Goal: Transaction & Acquisition: Purchase product/service

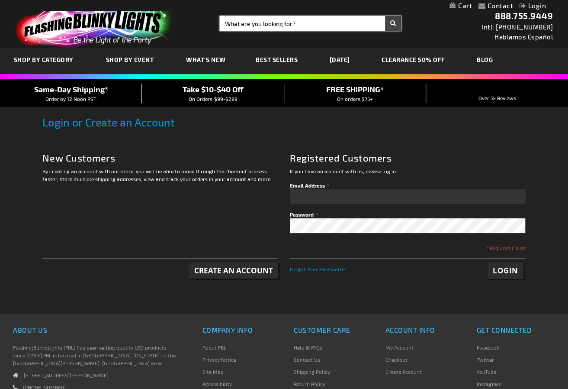
click at [240, 22] on input "Search" at bounding box center [310, 23] width 181 height 15
type input "ring"
click at [385, 16] on button "Search" at bounding box center [393, 23] width 16 height 15
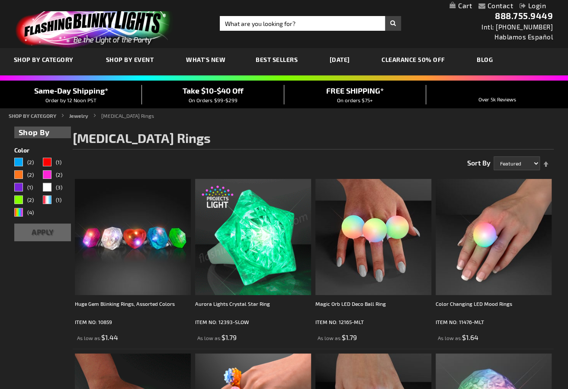
click at [249, 256] on img at bounding box center [253, 237] width 116 height 116
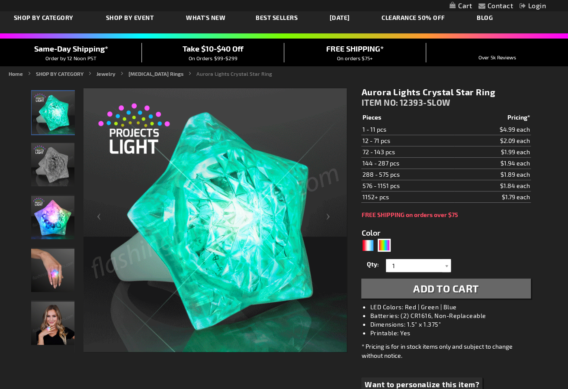
scroll to position [87, 0]
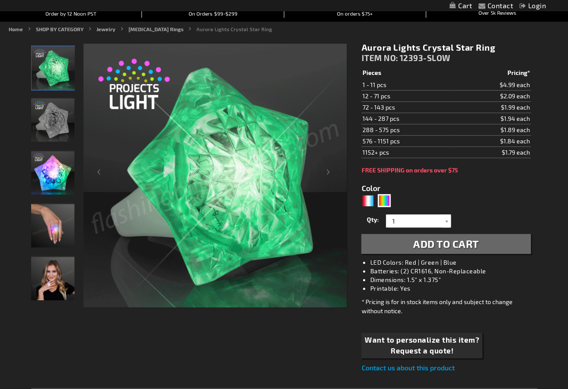
click at [56, 125] on img "Light Up Aurora Crystal Star LED Ring" at bounding box center [52, 119] width 43 height 43
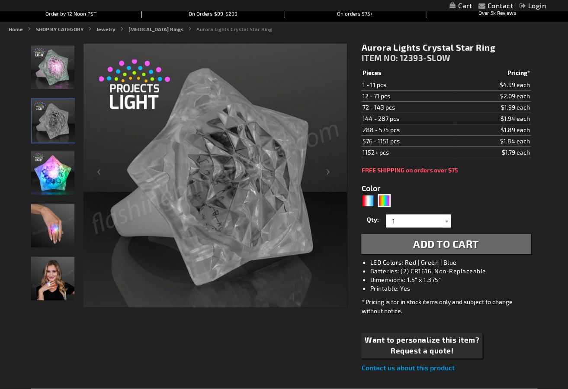
click at [254, 227] on img at bounding box center [215, 175] width 263 height 263
click at [55, 74] on img "Light Up Aurora Crystal Star LED Ring" at bounding box center [52, 66] width 43 height 43
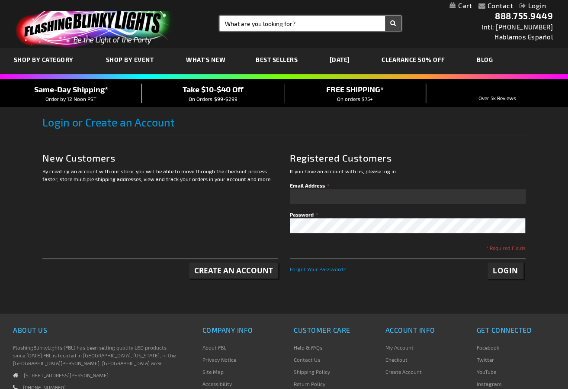
click at [295, 25] on input "Search" at bounding box center [310, 23] width 181 height 15
type input "rings"
click at [385, 16] on button "Search" at bounding box center [393, 23] width 16 height 15
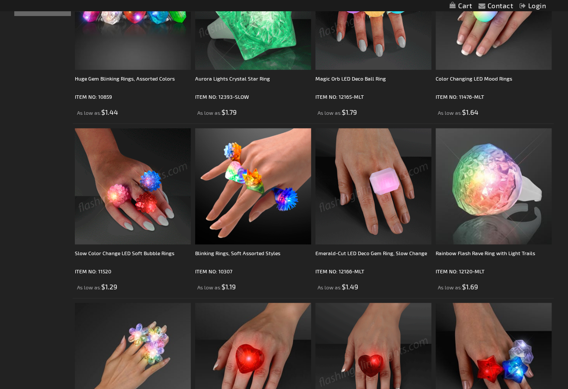
scroll to position [87, 0]
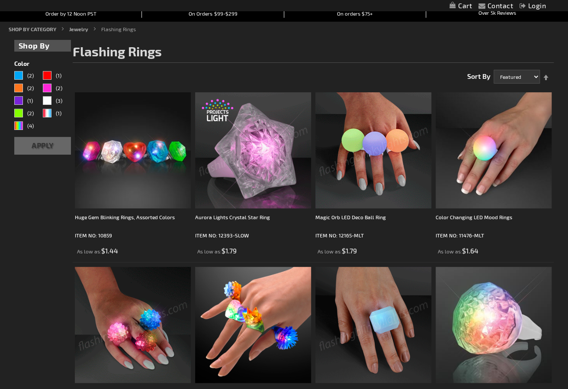
click at [280, 157] on img at bounding box center [253, 150] width 116 height 116
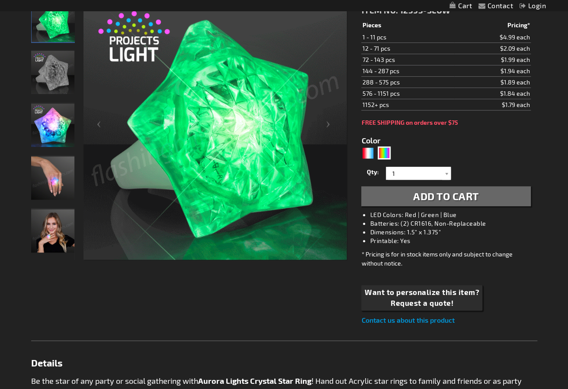
scroll to position [87, 0]
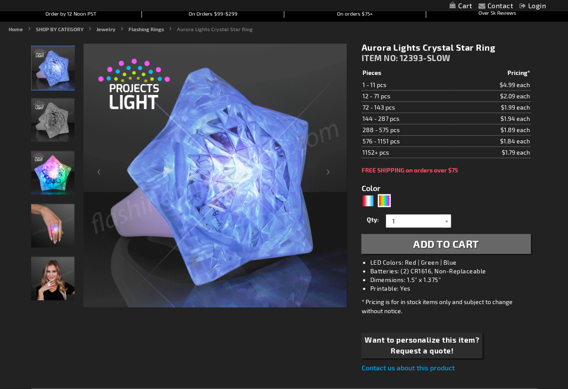
click at [58, 123] on img "Light Up Aurora Crystal Star LED Ring" at bounding box center [52, 119] width 43 height 43
